Goal: Information Seeking & Learning: Understand process/instructions

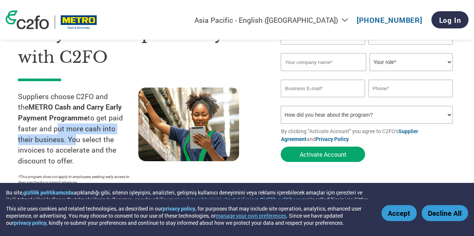
drag, startPoint x: 54, startPoint y: 130, endPoint x: 55, endPoint y: 141, distance: 10.9
click at [55, 141] on p "Suppliers choose C2FO and the METRO Cash and Carry Early Payment Programme to g…" at bounding box center [78, 129] width 120 height 76
click at [405, 211] on button "Accept" at bounding box center [398, 213] width 35 height 16
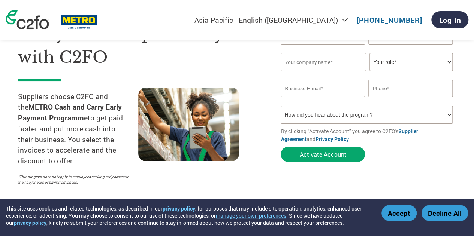
click at [69, 148] on p "Suppliers choose C2FO and the METRO Cash and Carry Early Payment Programme to g…" at bounding box center [78, 129] width 120 height 76
drag, startPoint x: 50, startPoint y: 140, endPoint x: 62, endPoint y: 163, distance: 26.0
click at [62, 163] on p "Suppliers choose C2FO and the METRO Cash and Carry Early Payment Programme to g…" at bounding box center [78, 129] width 120 height 76
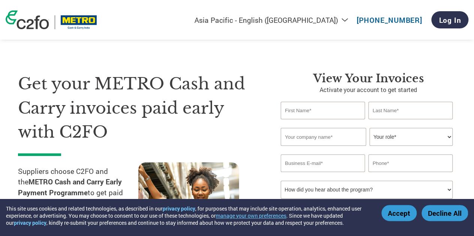
click at [306, 114] on input "text" at bounding box center [323, 111] width 84 height 18
click at [343, 18] on select "Americas - English Américas - Español [GEOGRAPHIC_DATA] - Português [GEOGRAPHIC…" at bounding box center [265, 19] width 173 height 9
click at [233, 16] on select "Americas - English Américas - Español [GEOGRAPHIC_DATA] - Português [GEOGRAPHIC…" at bounding box center [265, 19] width 173 height 9
click at [329, 23] on select "Americas - English Américas - Español [GEOGRAPHIC_DATA] - Português [GEOGRAPHIC…" at bounding box center [265, 19] width 173 height 9
select select "en-[GEOGRAPHIC_DATA]"
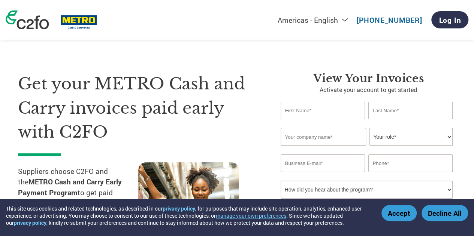
click at [230, 15] on select "Americas - English Américas - Español [GEOGRAPHIC_DATA] - Português [GEOGRAPHIC…" at bounding box center [265, 19] width 173 height 9
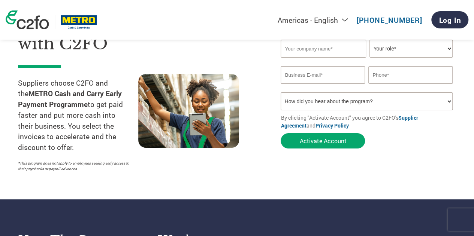
scroll to position [37, 0]
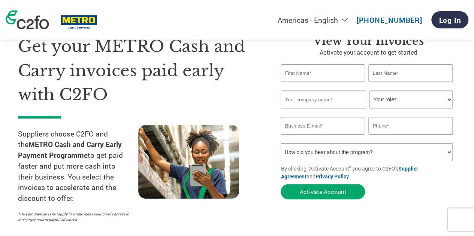
click at [412, 171] on link "Supplier Agreement" at bounding box center [349, 172] width 137 height 15
click at [28, 24] on img at bounding box center [27, 19] width 43 height 19
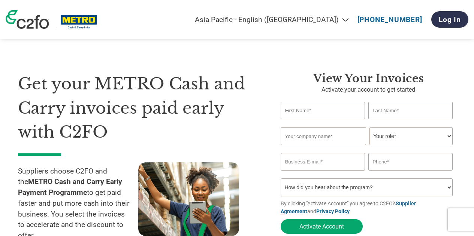
select select "en-IN"
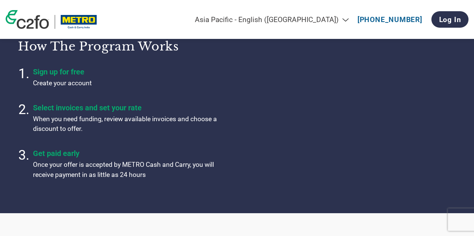
scroll to position [300, 0]
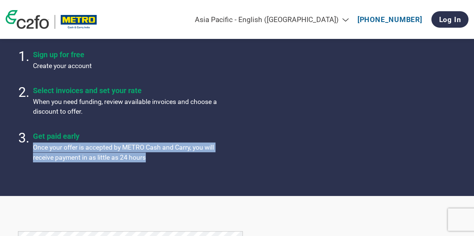
drag, startPoint x: 155, startPoint y: 163, endPoint x: 15, endPoint y: 151, distance: 140.7
click at [15, 151] on section "How the program works Sign up for free Create your account Select invoices and …" at bounding box center [237, 92] width 474 height 208
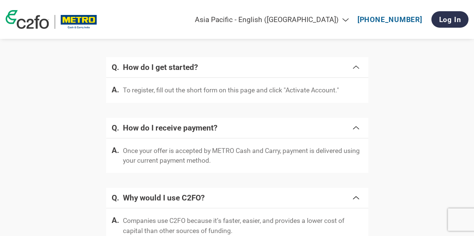
scroll to position [1386, 0]
